Goal: Answer question/provide support

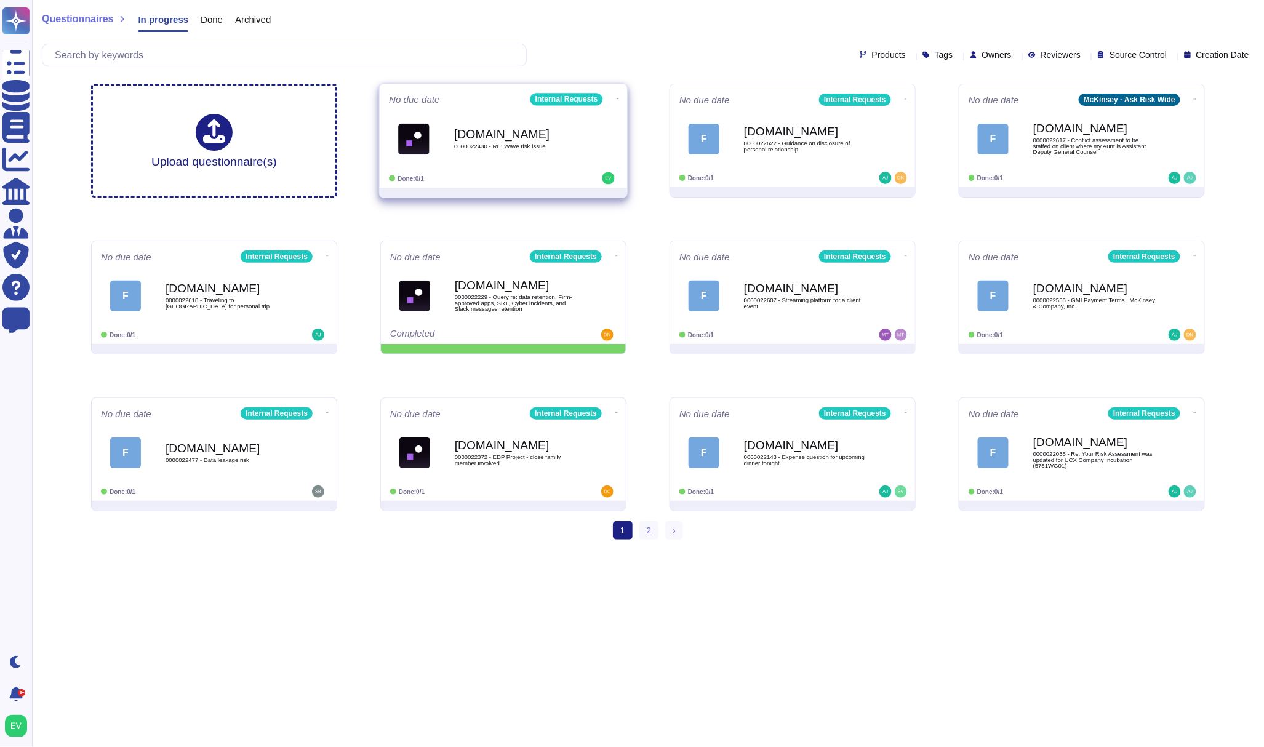
click at [507, 134] on b "[DOMAIN_NAME]" at bounding box center [516, 134] width 124 height 12
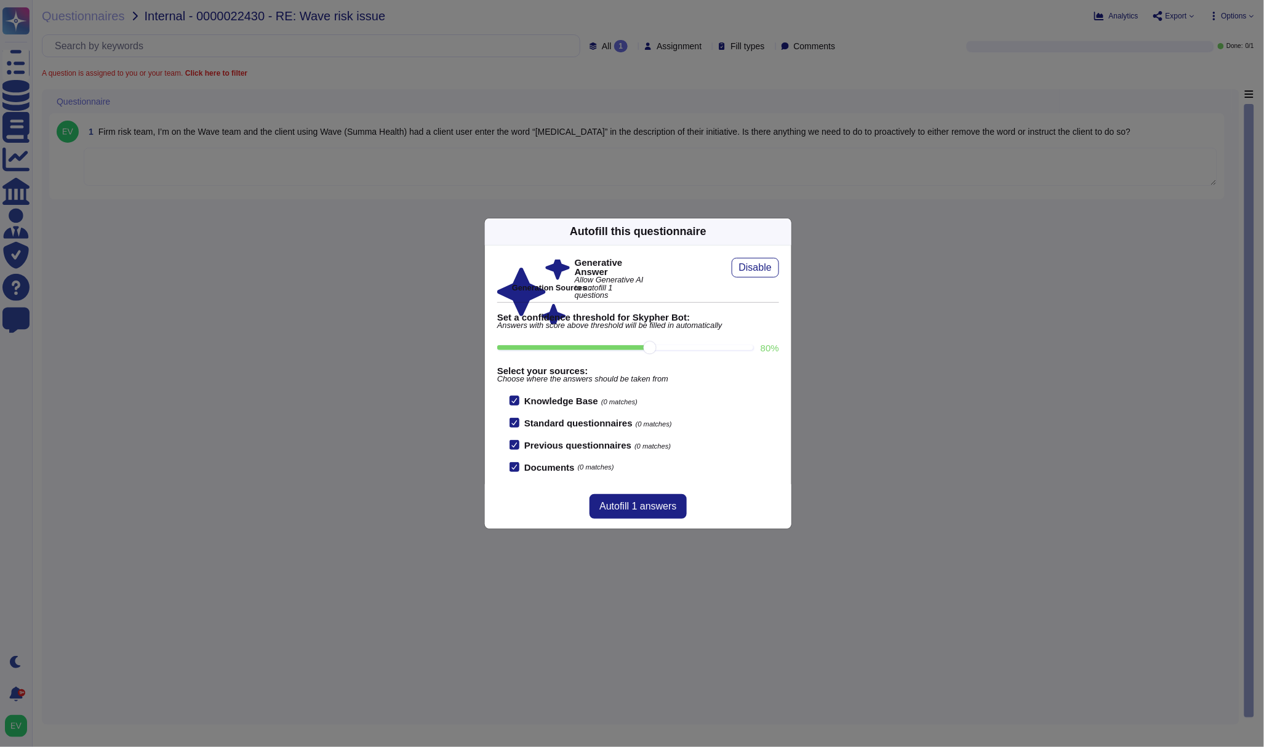
click at [784, 231] on icon at bounding box center [784, 231] width 0 height 0
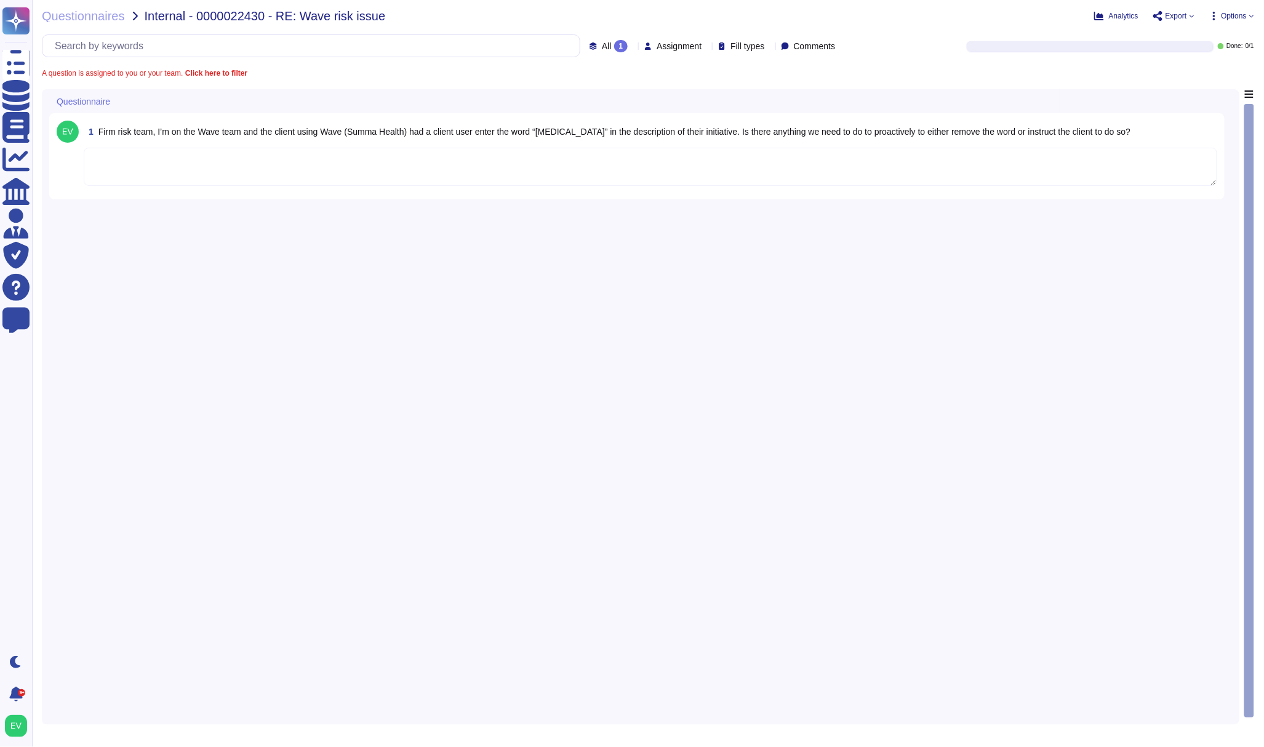
click at [228, 172] on textarea at bounding box center [651, 167] width 1134 height 38
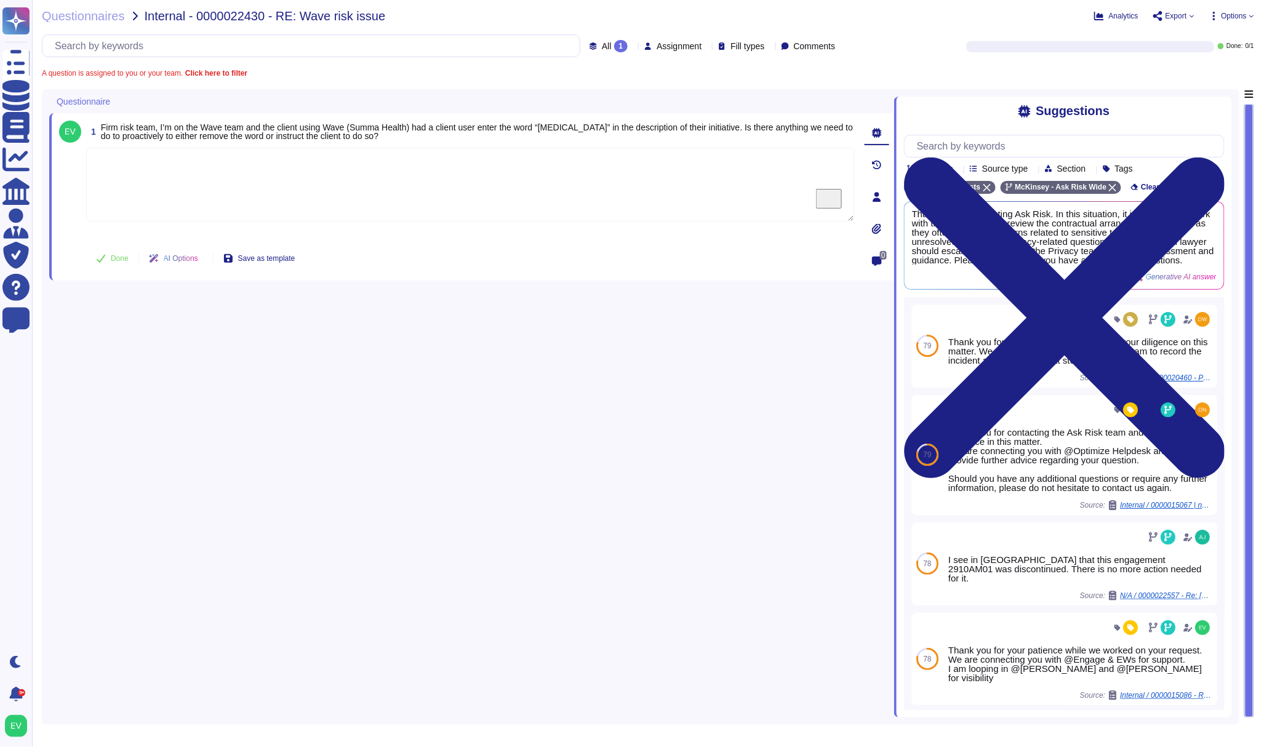
paste textarea "Thank you for your patience while we worked on your request. Please find below …"
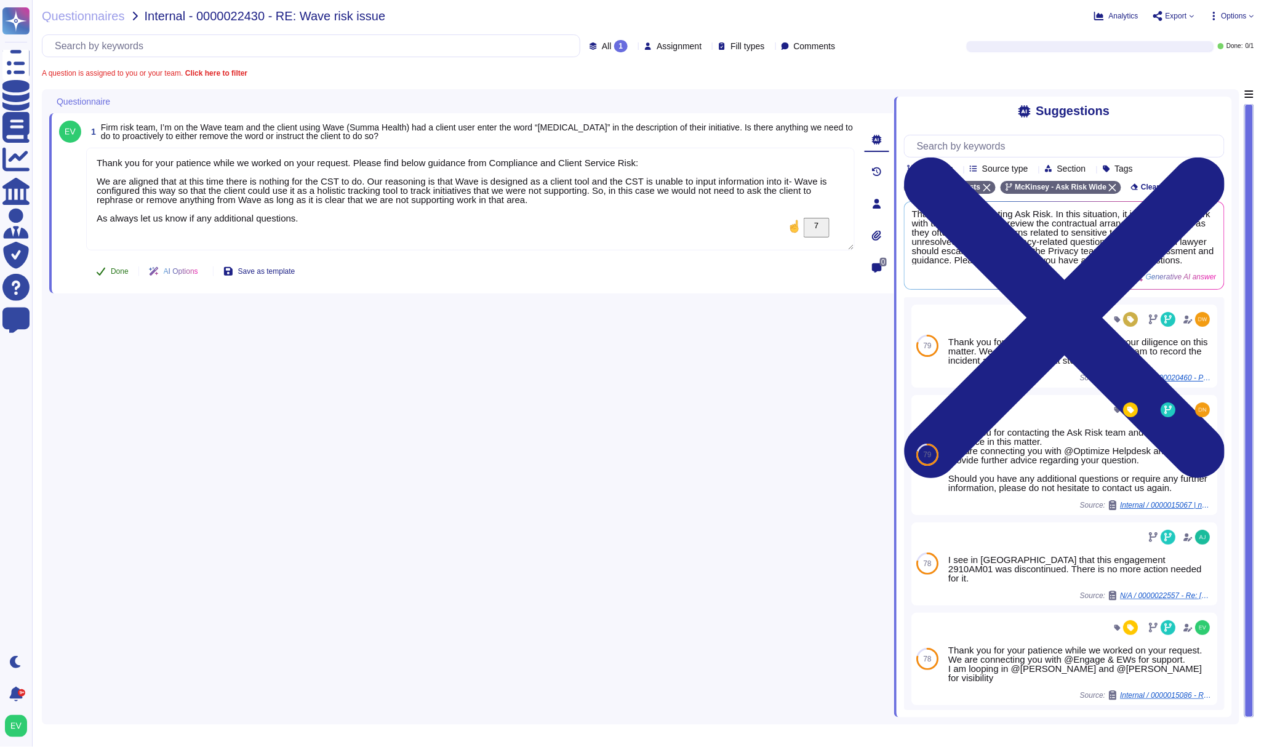
type textarea "Thank you for your patience while we worked on your request. Please find below …"
click at [103, 265] on button "Done" at bounding box center [112, 271] width 52 height 25
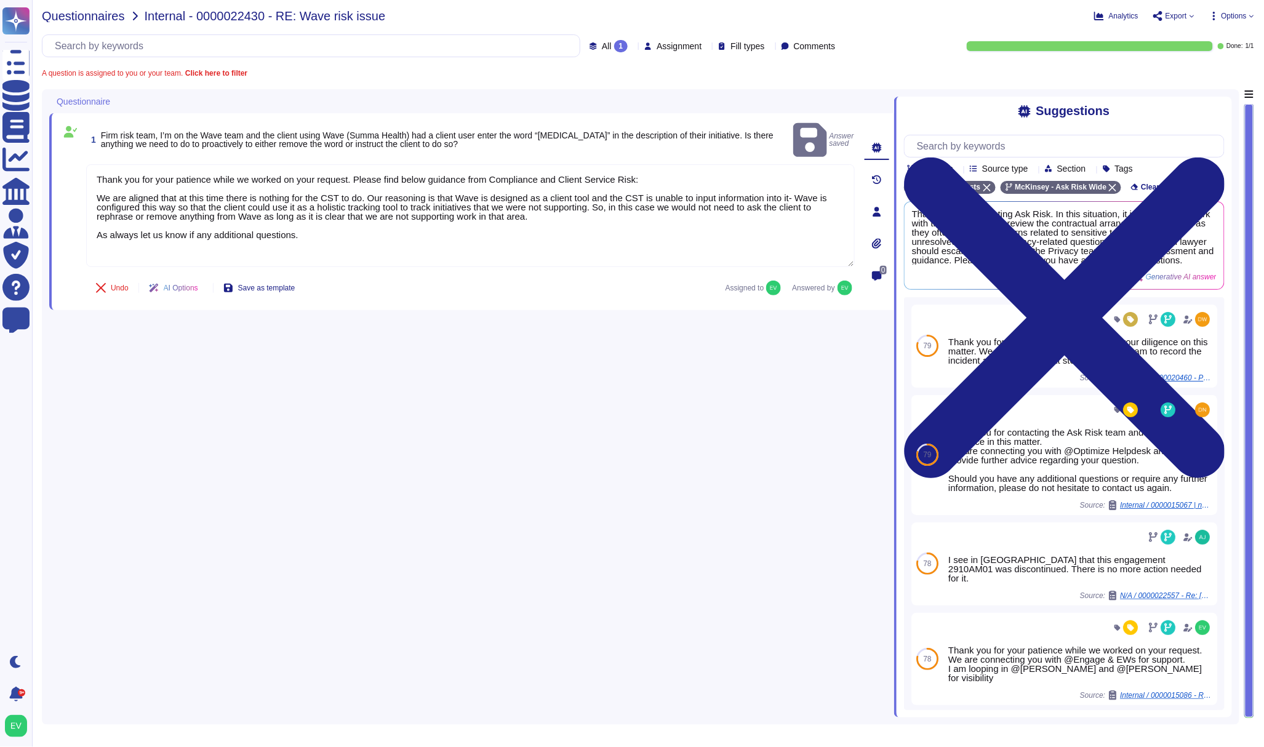
click at [71, 14] on span "Questionnaires" at bounding box center [83, 16] width 83 height 12
